Goal: Task Accomplishment & Management: Use online tool/utility

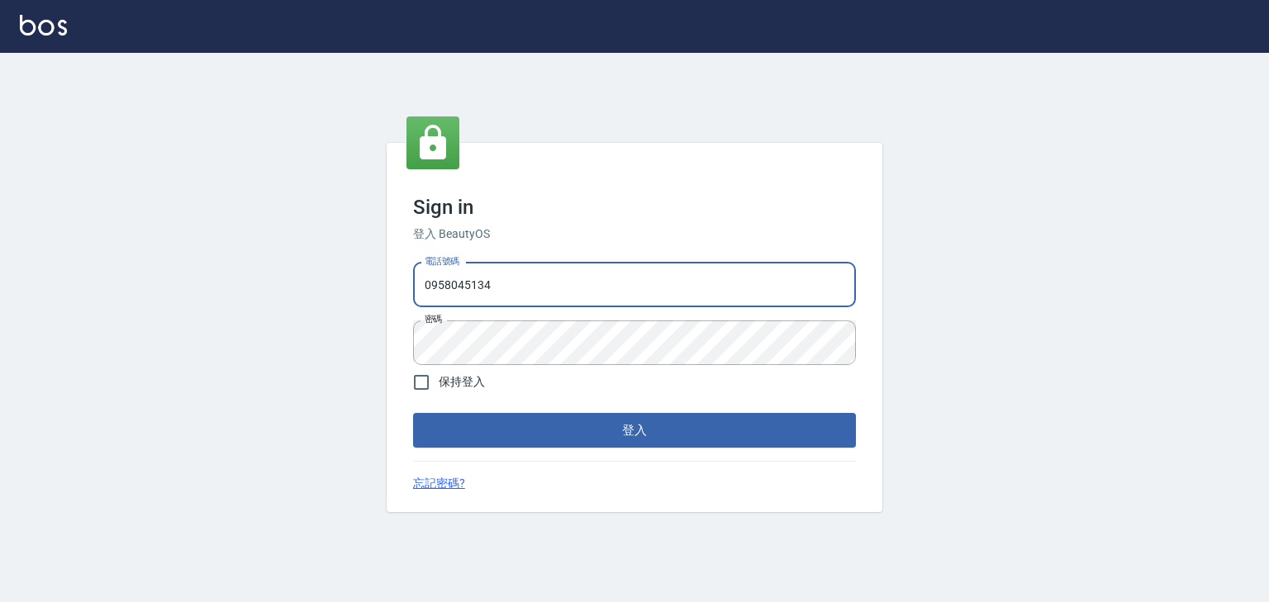
drag, startPoint x: 496, startPoint y: 285, endPoint x: 391, endPoint y: 290, distance: 105.1
click at [391, 290] on div "Sign in 登入 BeautyOS 電話號碼 [PHONE_NUMBER] 電話號碼 密碼 密碼 保持登入 登入 忘記密碼?" at bounding box center [635, 327] width 496 height 369
type input "0225513682"
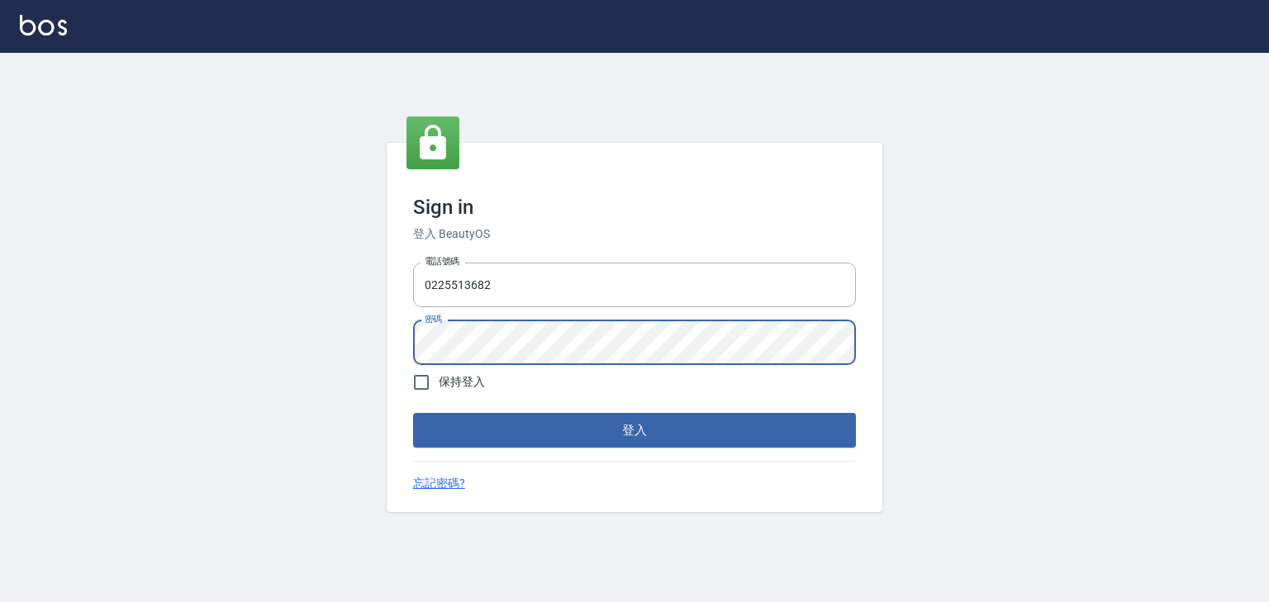
click at [392, 351] on div "Sign in 登入 BeautyOS 電話號碼 [PHONE_NUMBER] 電話號碼 密碼 密碼 保持登入 登入 忘記密碼?" at bounding box center [635, 327] width 496 height 369
click at [641, 437] on button "登入" at bounding box center [634, 430] width 443 height 35
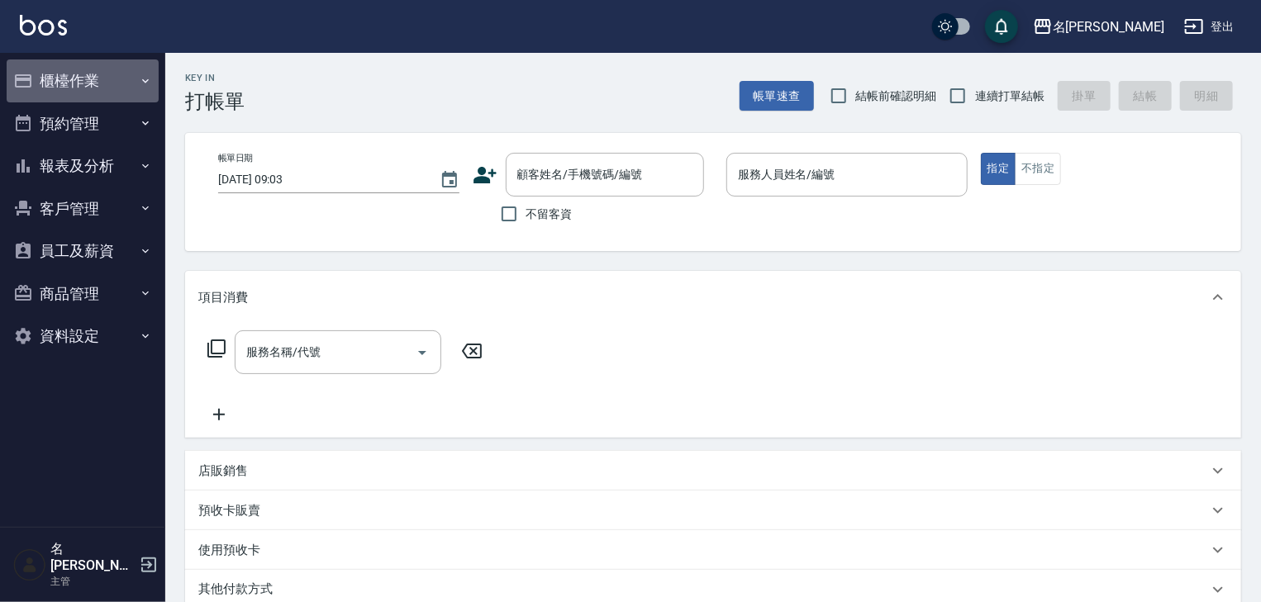
click at [45, 77] on button "櫃檯作業" at bounding box center [83, 80] width 152 height 43
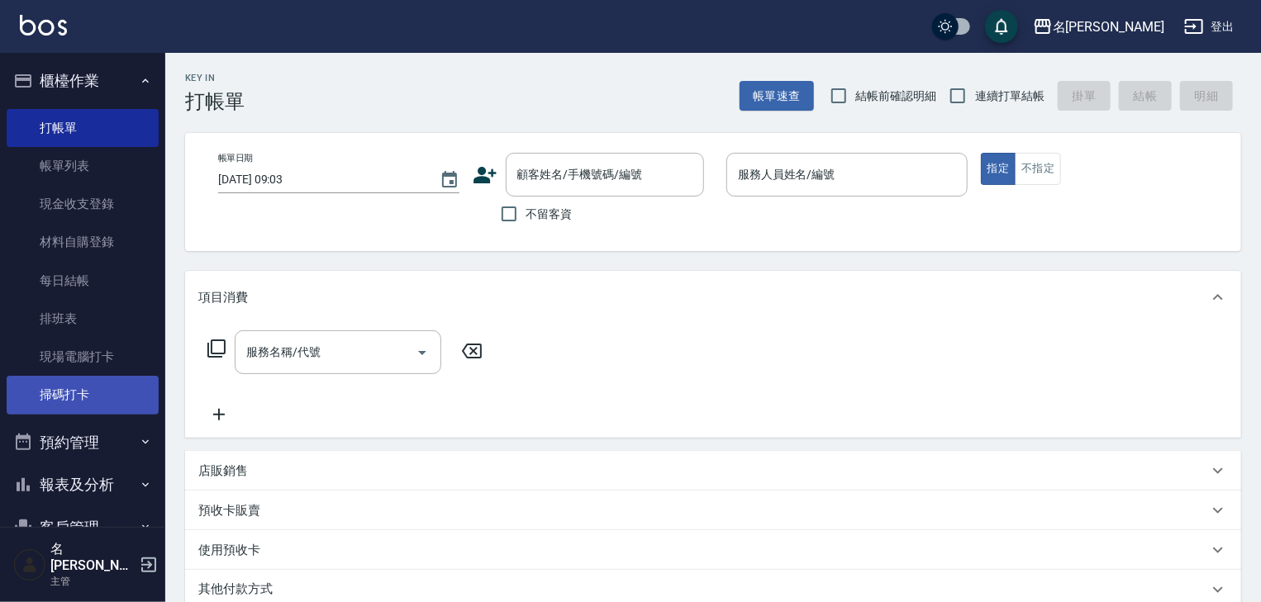
click at [94, 387] on link "掃碼打卡" at bounding box center [83, 395] width 152 height 38
